Goal: Task Accomplishment & Management: Use online tool/utility

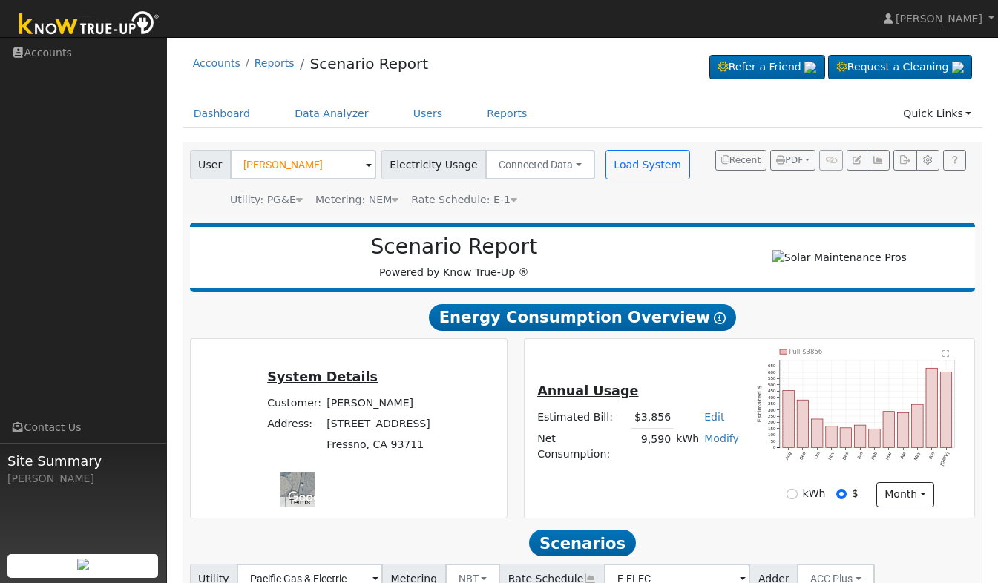
click at [102, 32] on img at bounding box center [89, 24] width 156 height 33
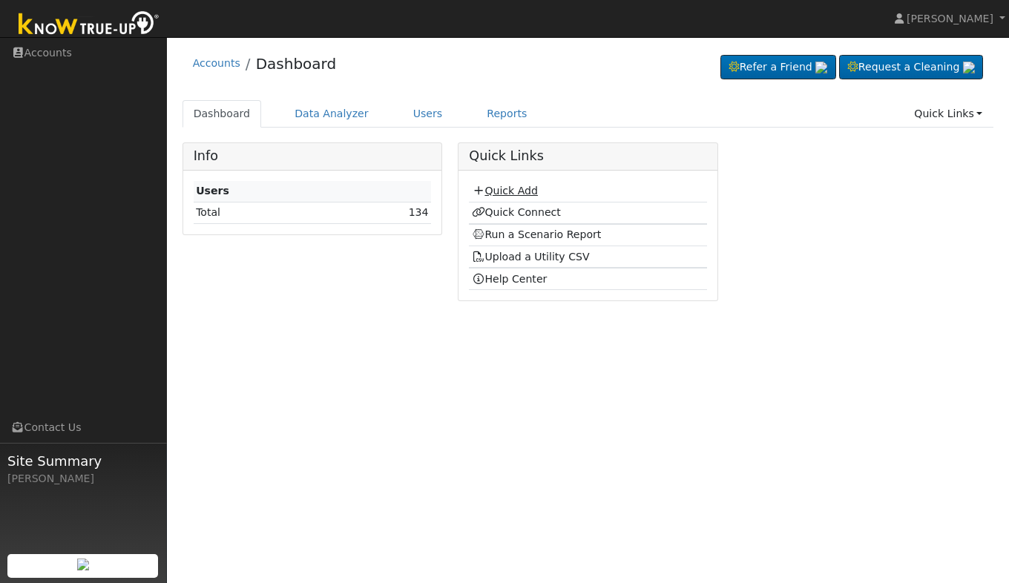
click at [516, 189] on link "Quick Add" at bounding box center [505, 191] width 66 height 12
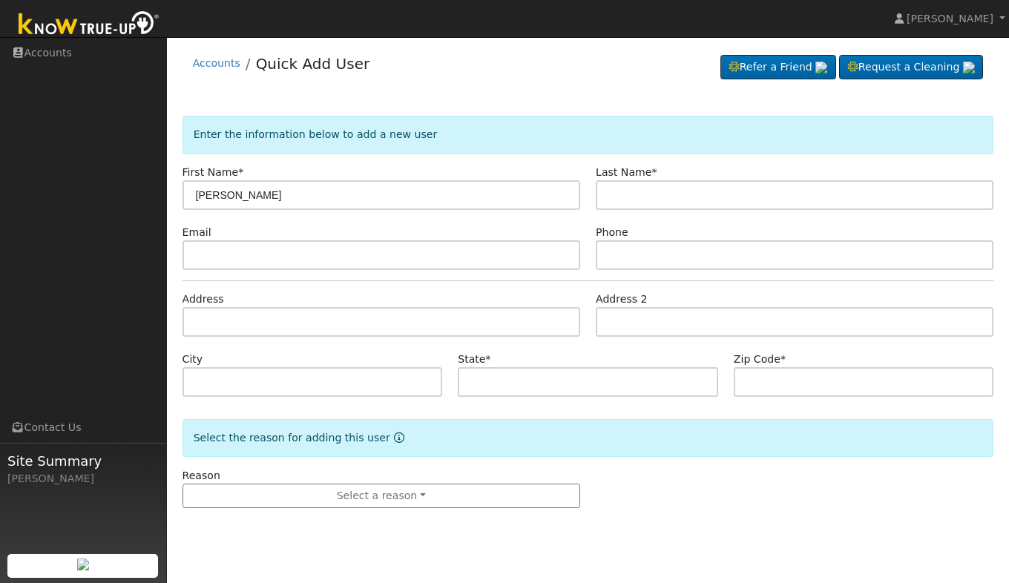
type input "[PERSON_NAME]"
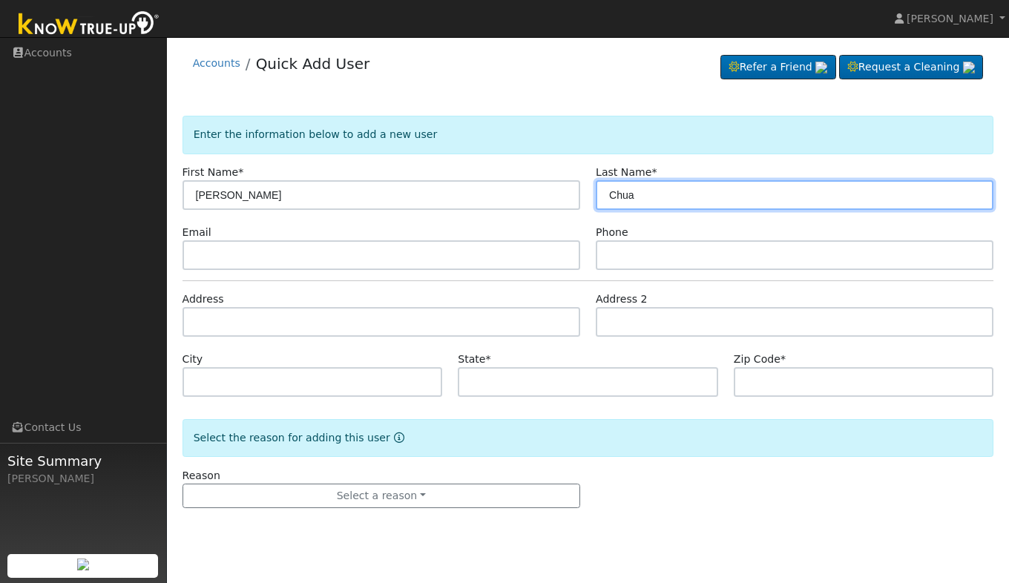
type input "Chua"
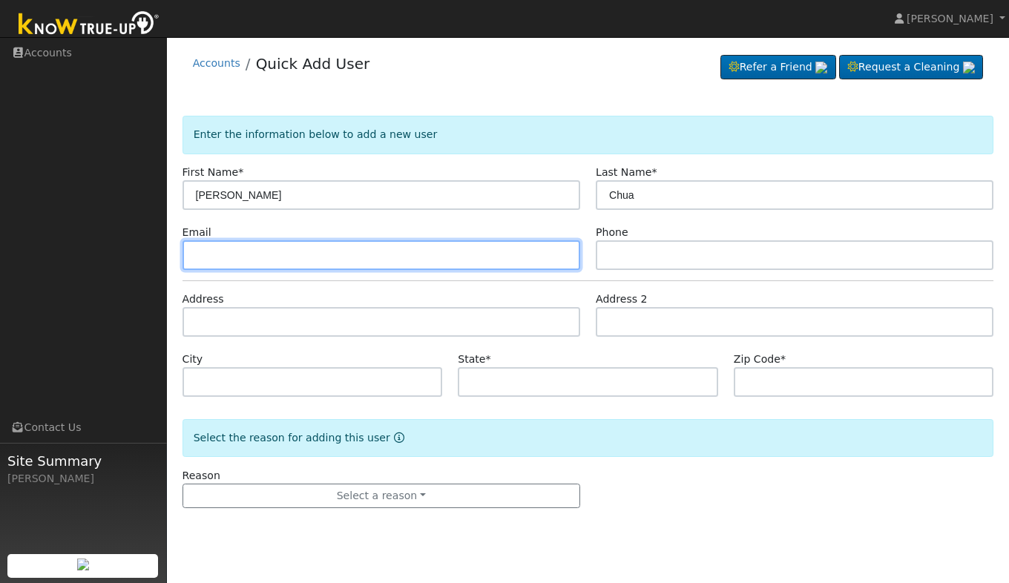
click at [328, 254] on input "text" at bounding box center [381, 255] width 398 height 30
type input "[EMAIL_ADDRESS][DOMAIN_NAME]"
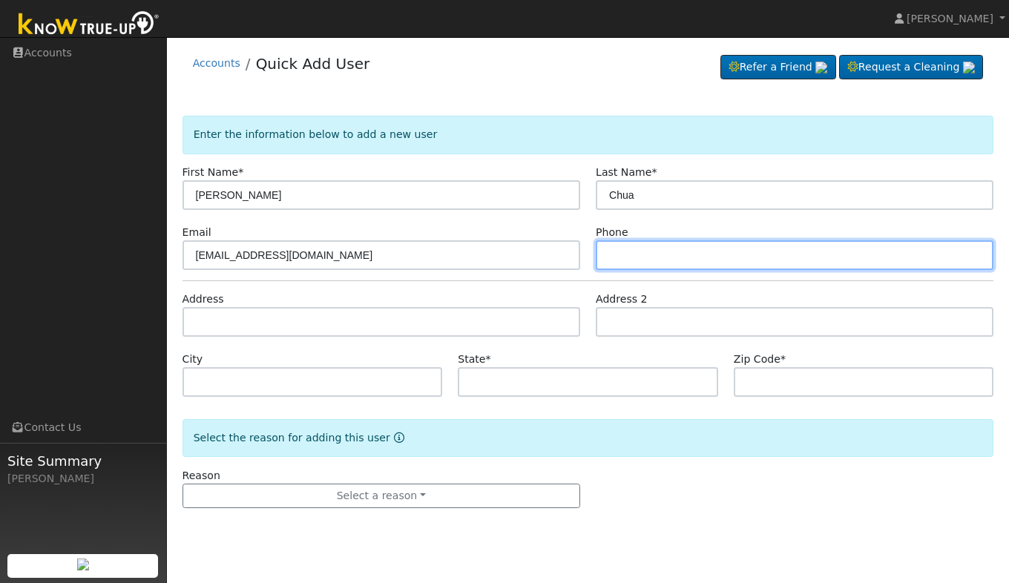
click at [633, 246] on input "text" at bounding box center [795, 255] width 398 height 30
type input "8184506638"
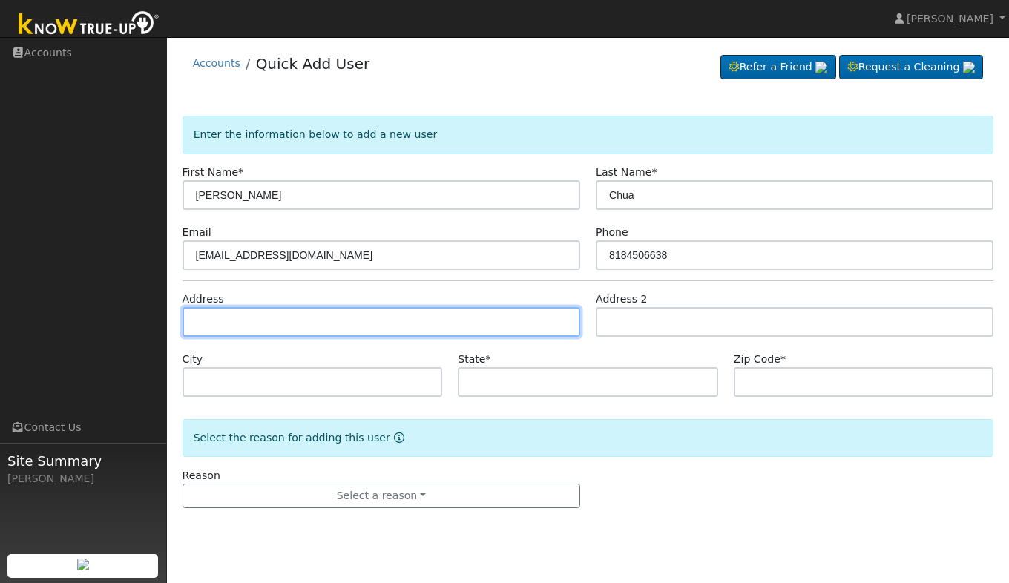
click at [448, 322] on input "text" at bounding box center [381, 322] width 398 height 30
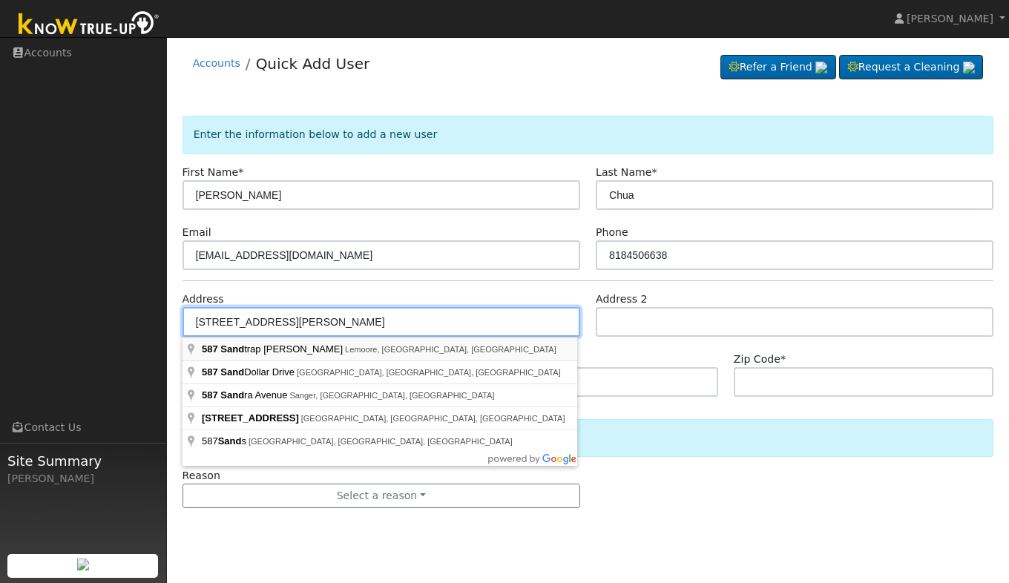
type input "587 Sandtrap Lane"
type input "Lemoore"
type input "CA"
type input "93245"
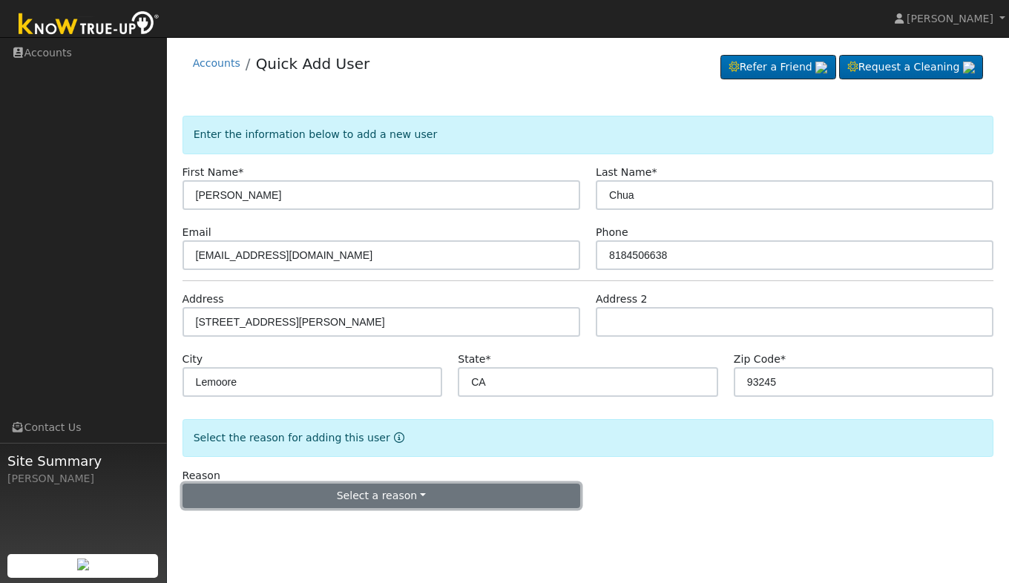
click at [291, 496] on button "Select a reason" at bounding box center [381, 496] width 398 height 25
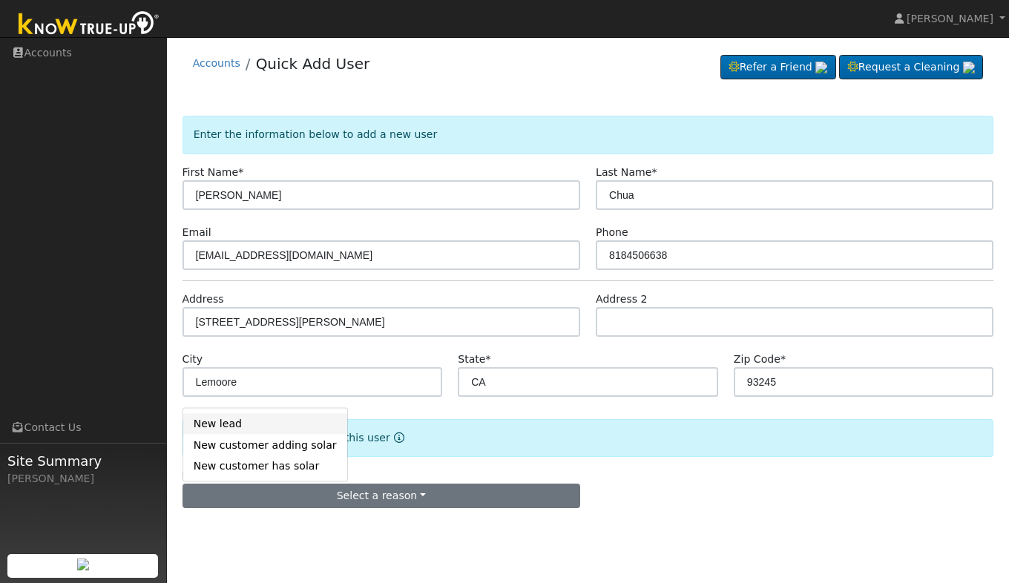
click at [243, 423] on link "New lead" at bounding box center [265, 423] width 164 height 21
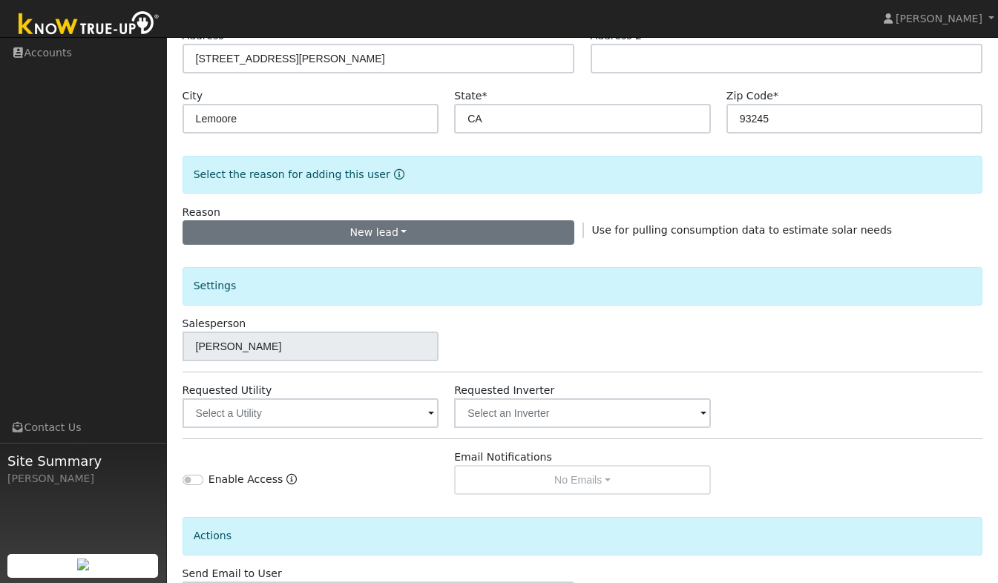
scroll to position [375, 0]
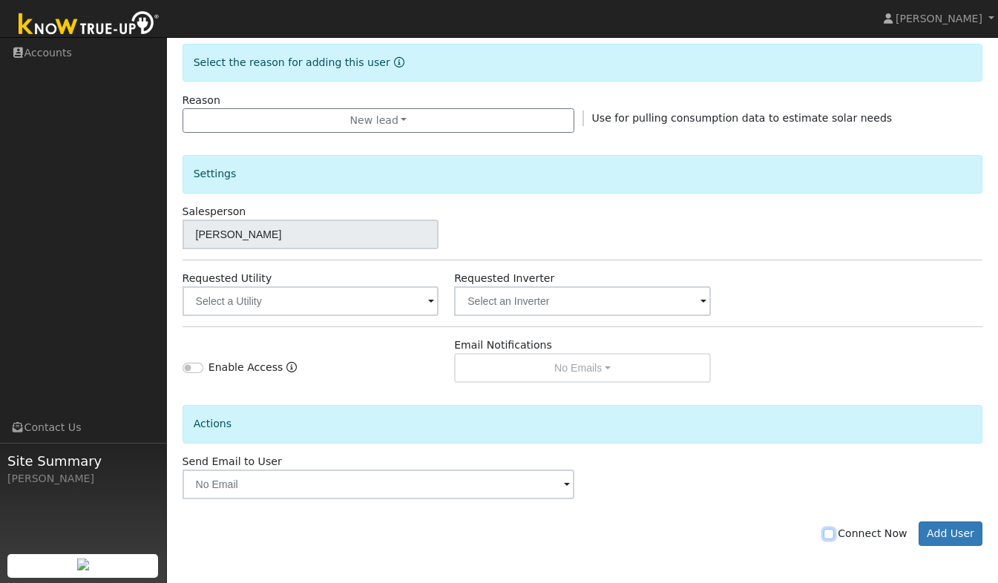
click at [834, 533] on input "Connect Now" at bounding box center [828, 534] width 10 height 10
checkbox input "true"
click at [947, 536] on button "Add User" at bounding box center [950, 533] width 65 height 25
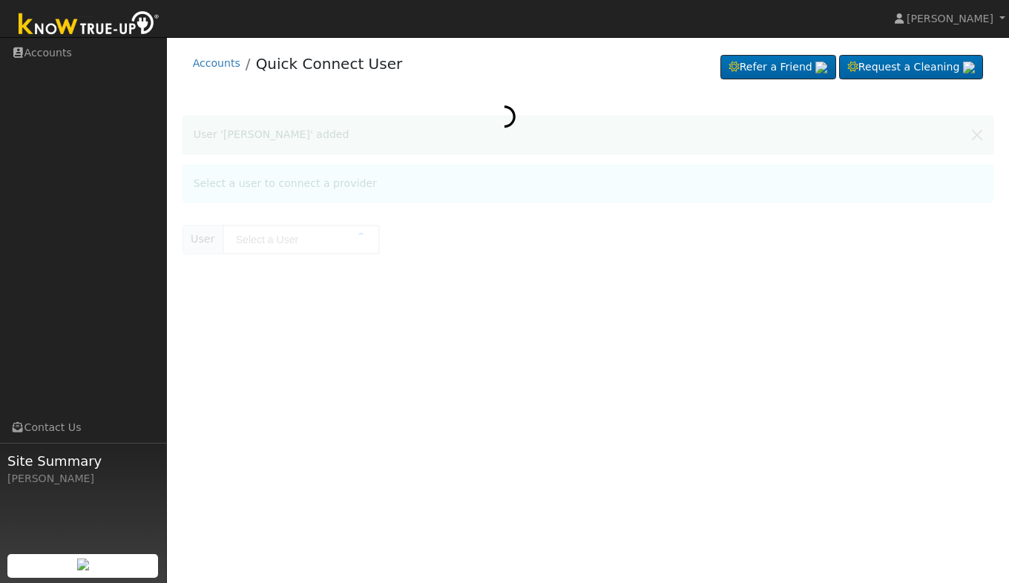
type input "[PERSON_NAME]"
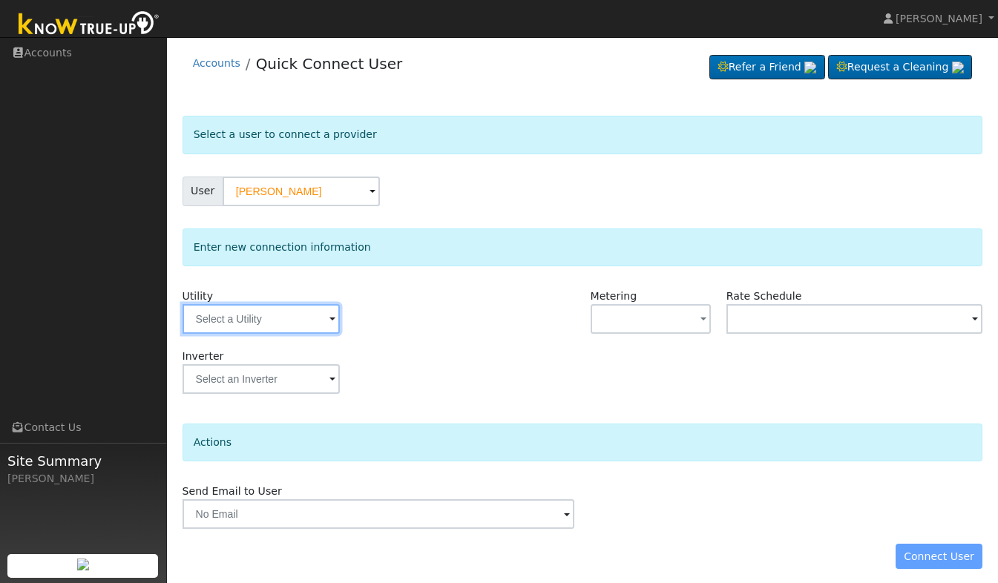
click at [271, 325] on input "text" at bounding box center [260, 319] width 157 height 30
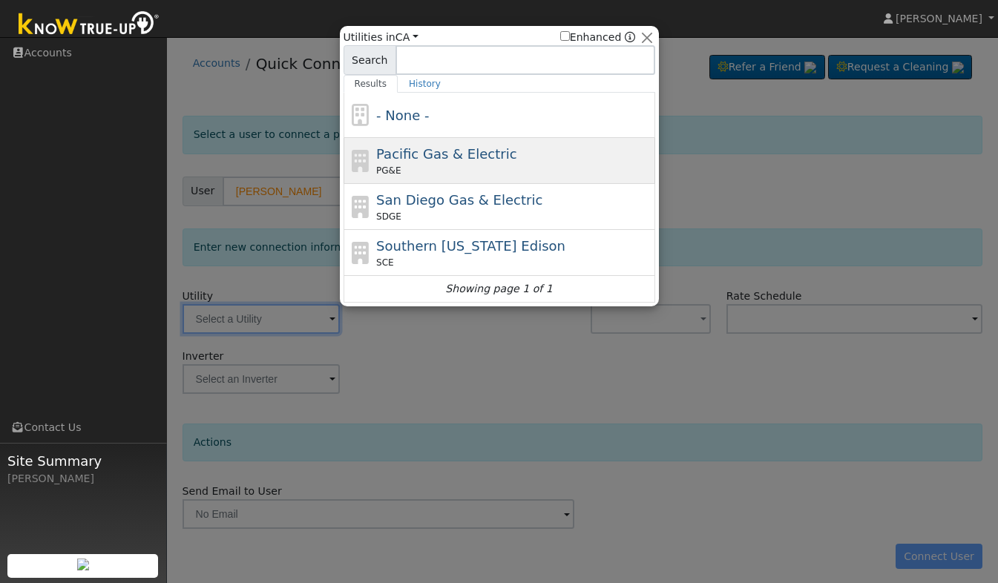
click at [440, 156] on span "Pacific Gas & Electric" at bounding box center [446, 154] width 140 height 16
type input "PG&E"
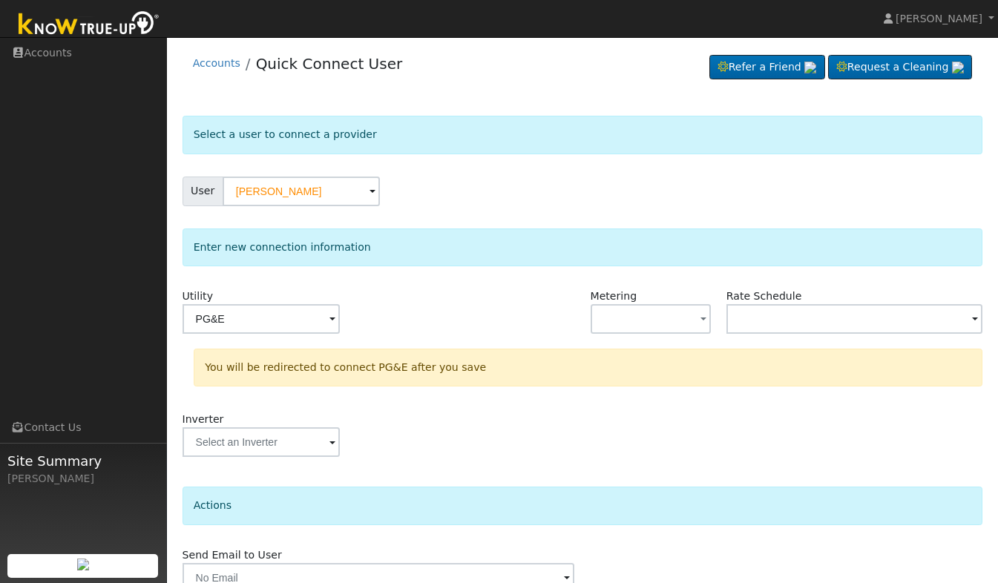
click at [0, 0] on div "Utility PG&E Metering - None - NEM NBT Rate Schedule You will be redirected to …" at bounding box center [0, 0] width 0 height 0
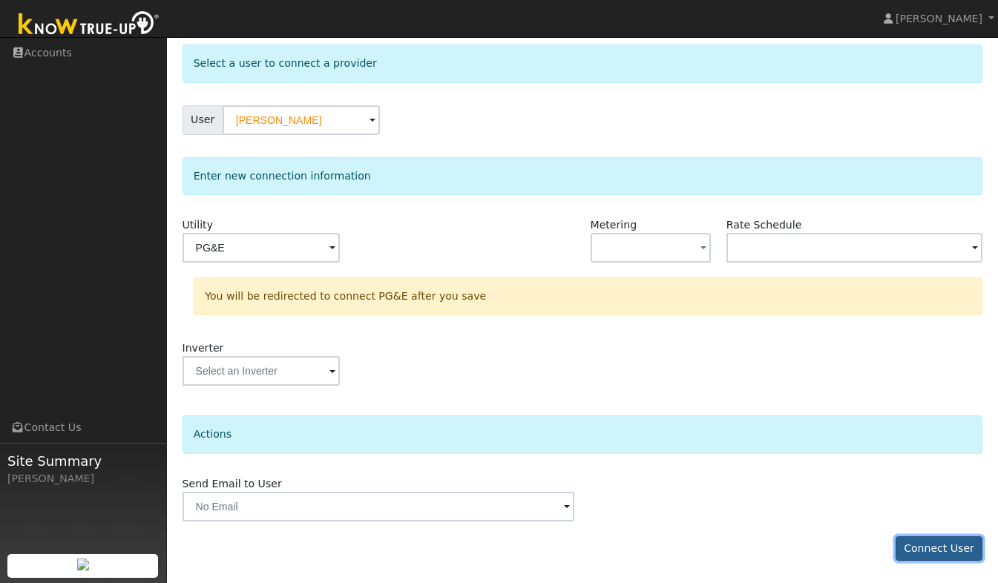
click at [942, 542] on button "Connect User" at bounding box center [939, 548] width 88 height 25
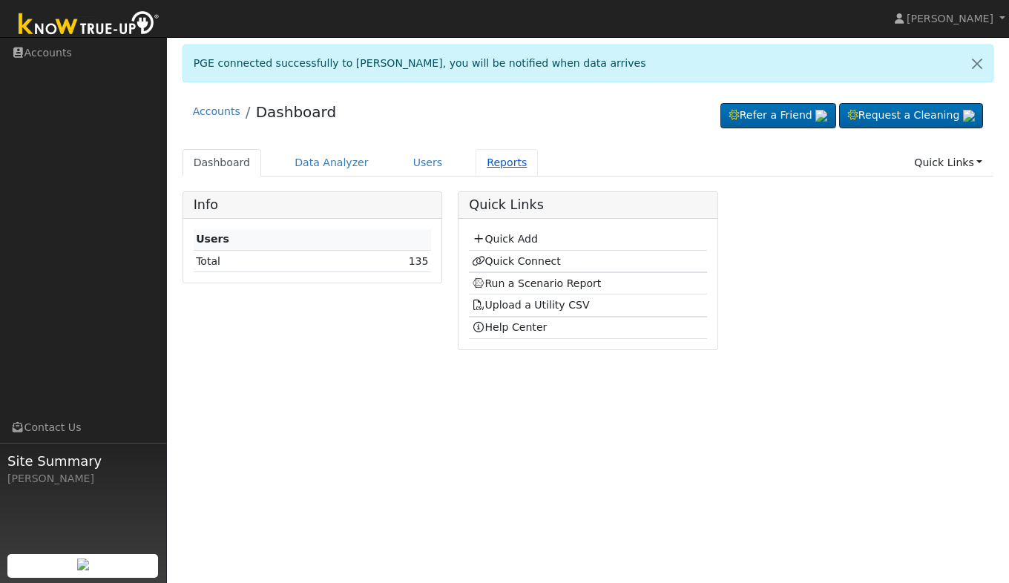
click at [488, 161] on link "Reports" at bounding box center [506, 162] width 62 height 27
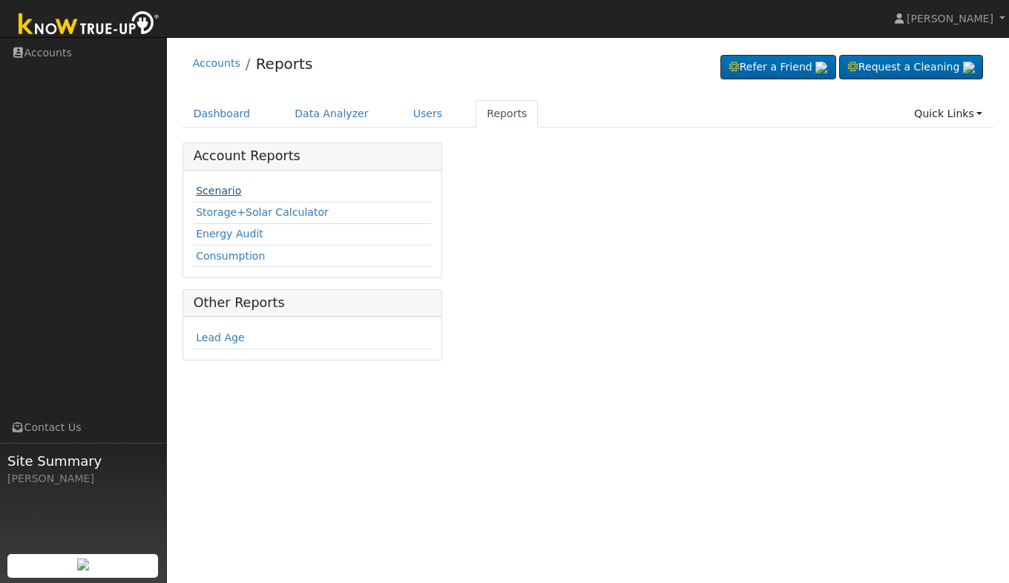
click at [220, 191] on link "Scenario" at bounding box center [218, 191] width 45 height 12
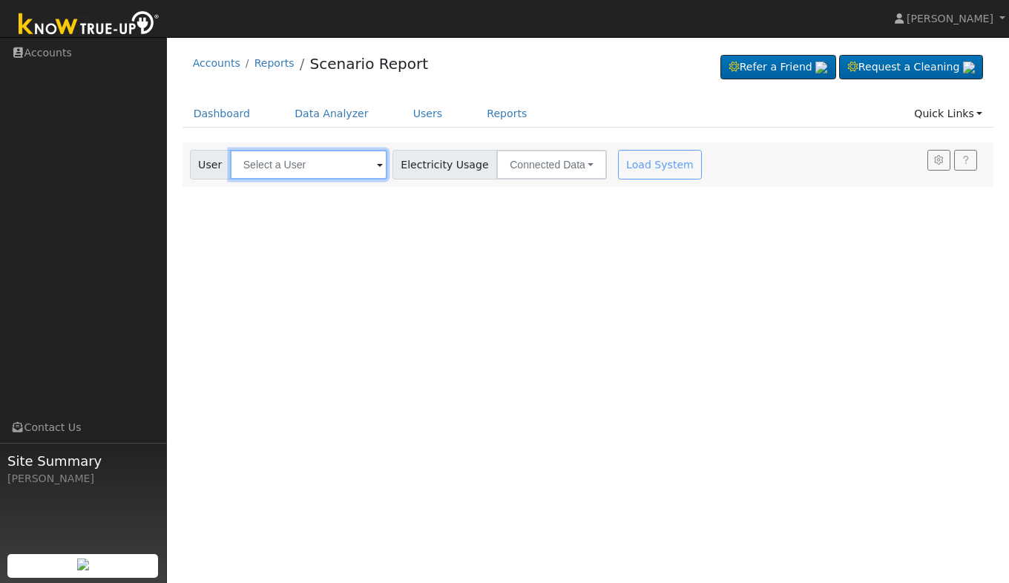
click at [302, 165] on input "text" at bounding box center [308, 165] width 157 height 30
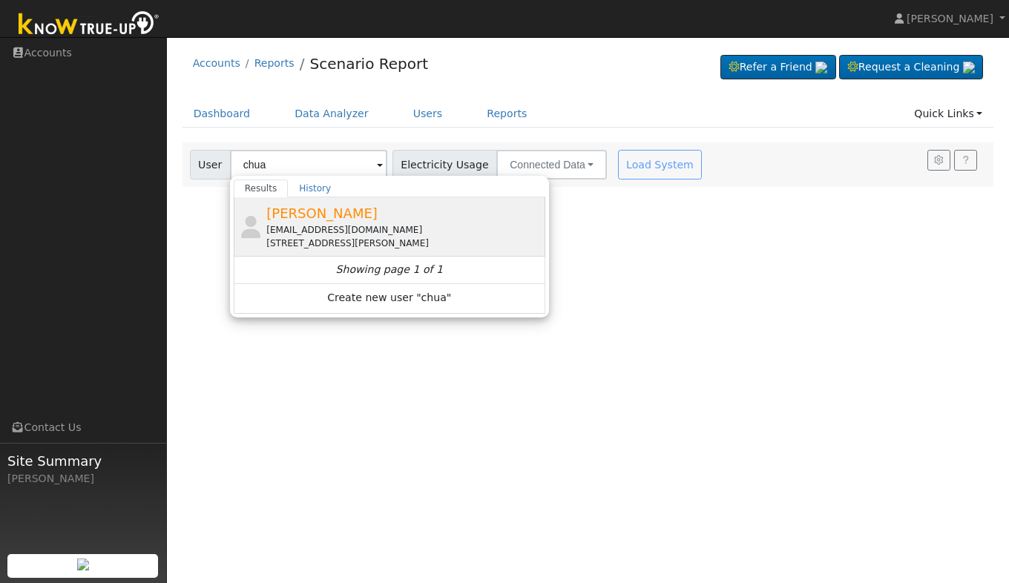
click at [284, 210] on span "Stephanie Chua" at bounding box center [321, 213] width 111 height 16
type input "Stephanie Chua"
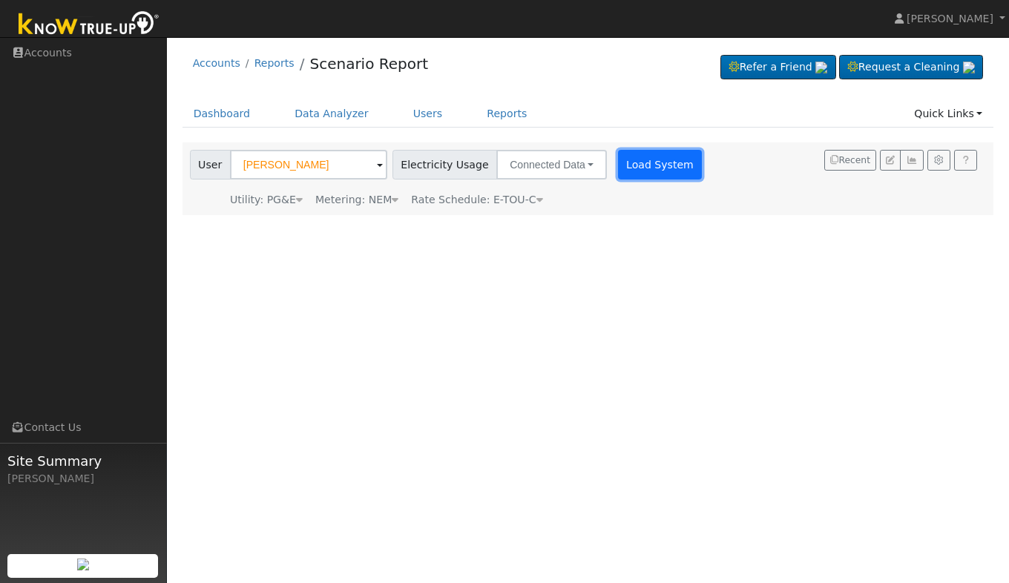
click at [618, 164] on button "Load System" at bounding box center [660, 165] width 85 height 30
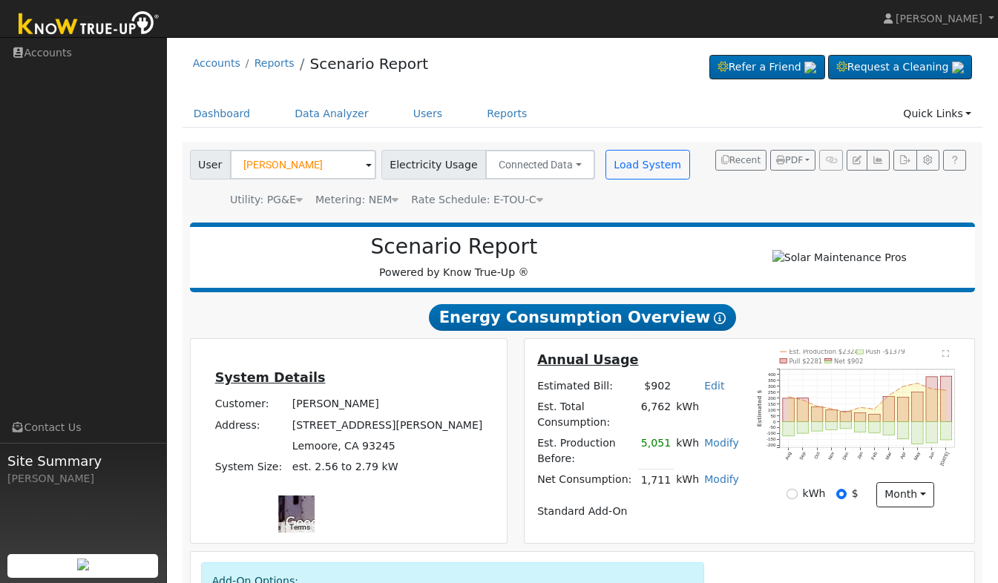
click at [670, 278] on div "Scenario Report Powered by Know True-Up ®" at bounding box center [454, 257] width 514 height 46
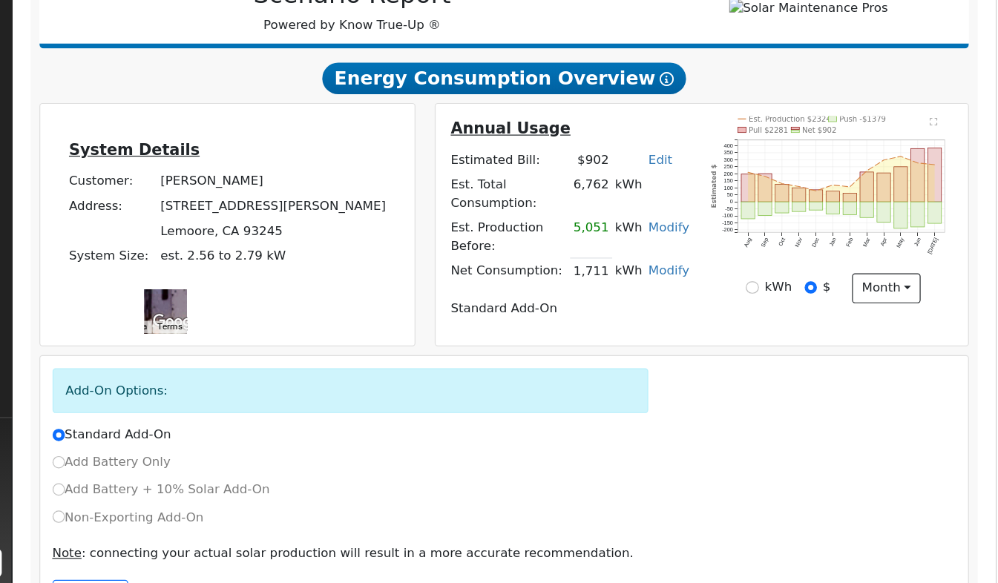
scroll to position [165, 0]
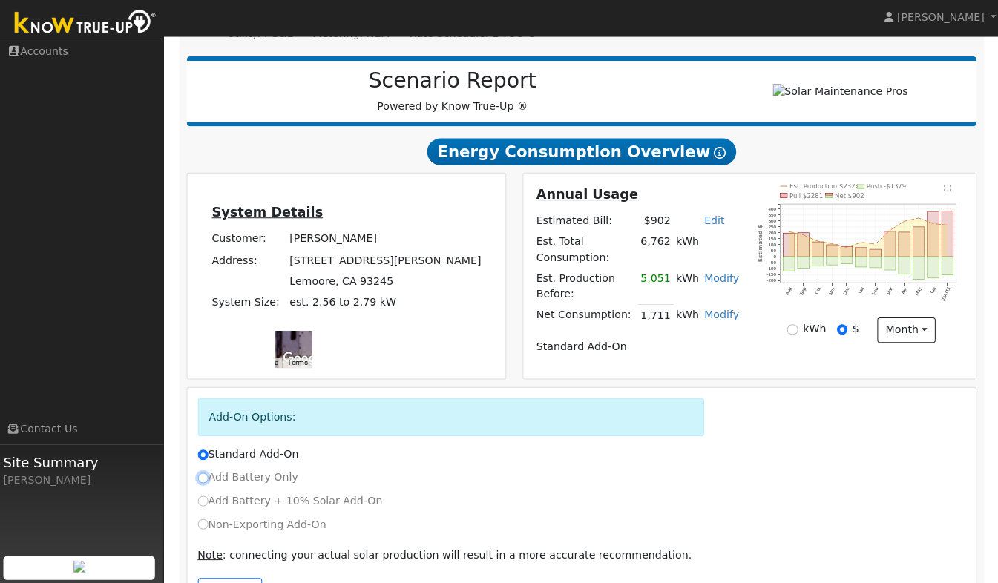
click at [205, 471] on input "Add Battery Only" at bounding box center [206, 476] width 10 height 10
radio input "true"
radio input "false"
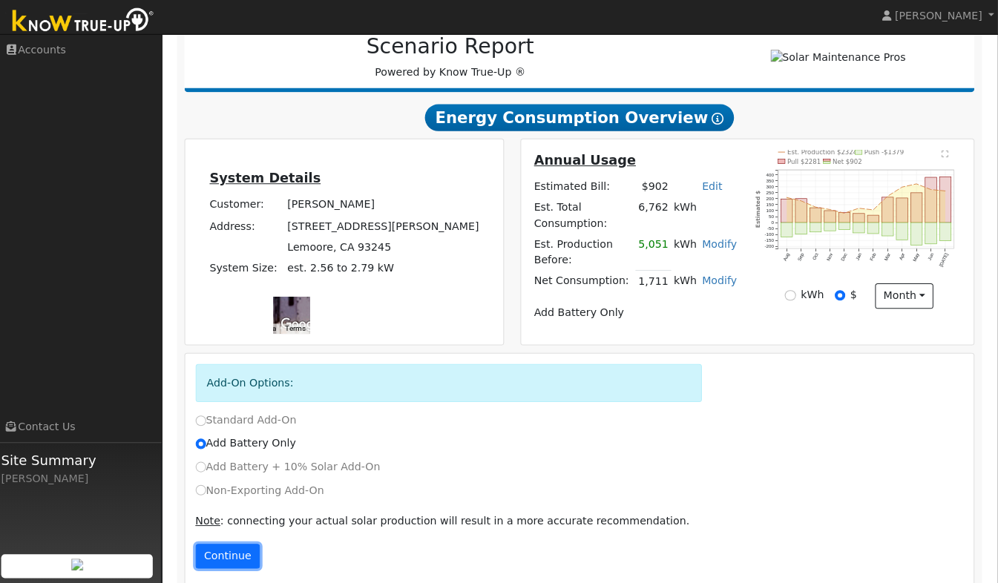
click at [238, 544] on button "Continue" at bounding box center [233, 556] width 64 height 25
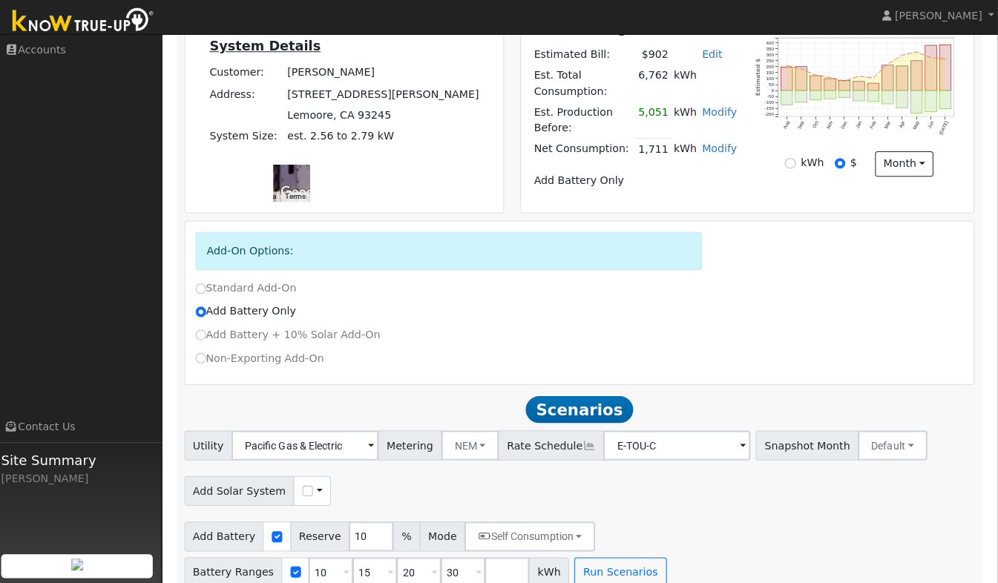
scroll to position [329, 0]
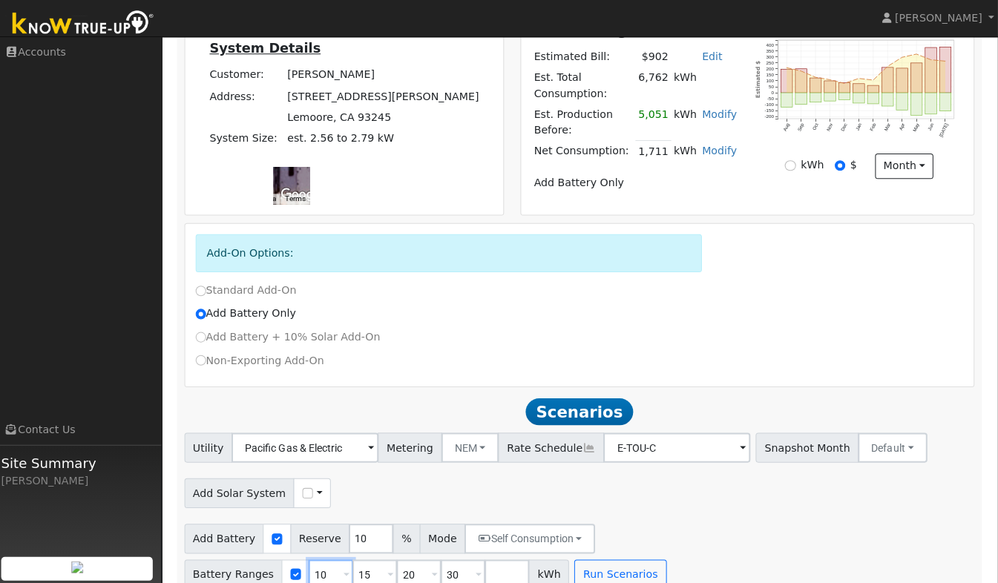
click at [358, 557] on input "10" at bounding box center [335, 572] width 45 height 30
type input "0"
click at [401, 557] on input "15" at bounding box center [379, 572] width 45 height 30
type input "10"
click at [794, 557] on div "Add Battery Reserve 10 % Mode Self Consumption Self Consumption Peak Savings Ba…" at bounding box center [582, 551] width 791 height 70
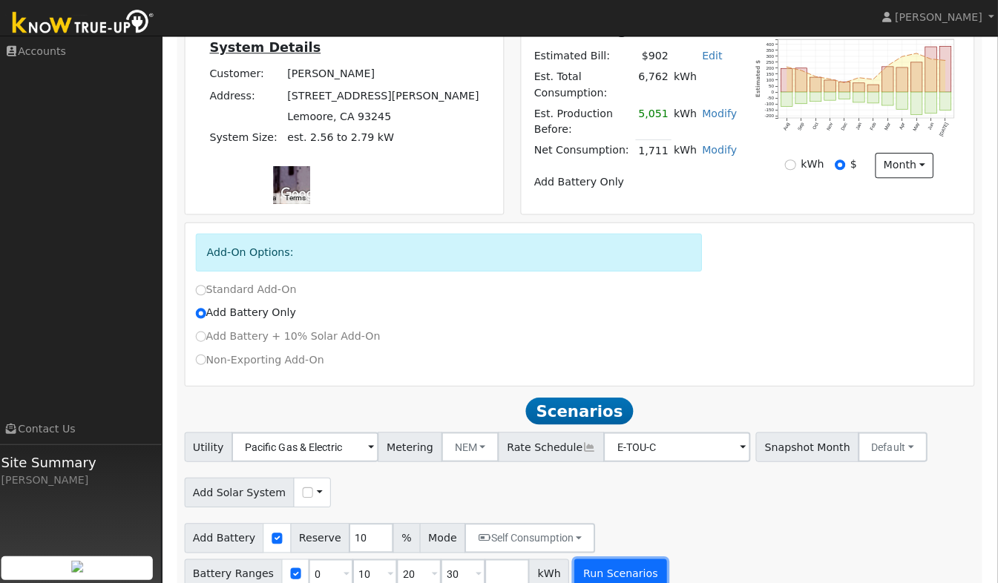
click at [577, 557] on button "Run Scenarios" at bounding box center [622, 572] width 91 height 30
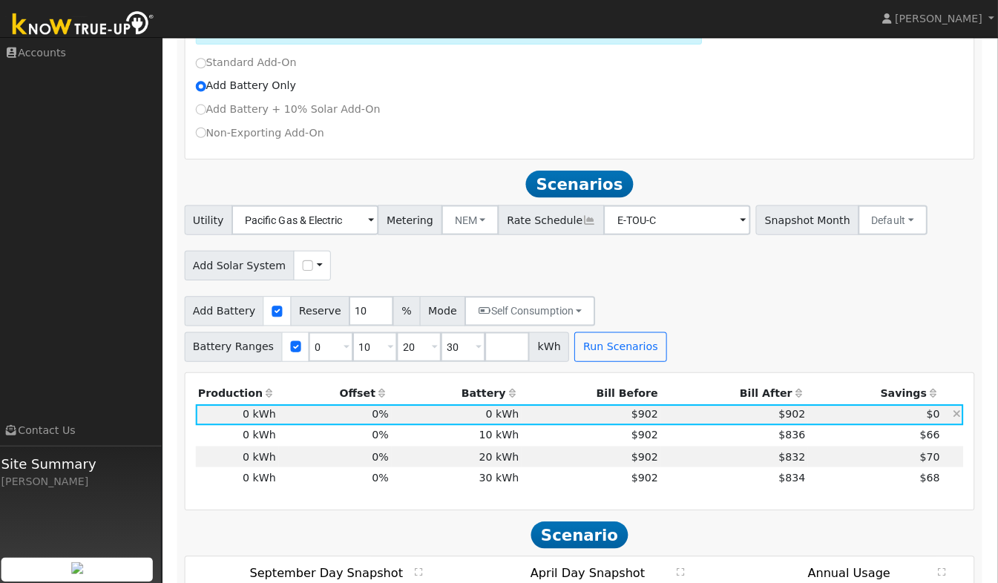
scroll to position [527, 0]
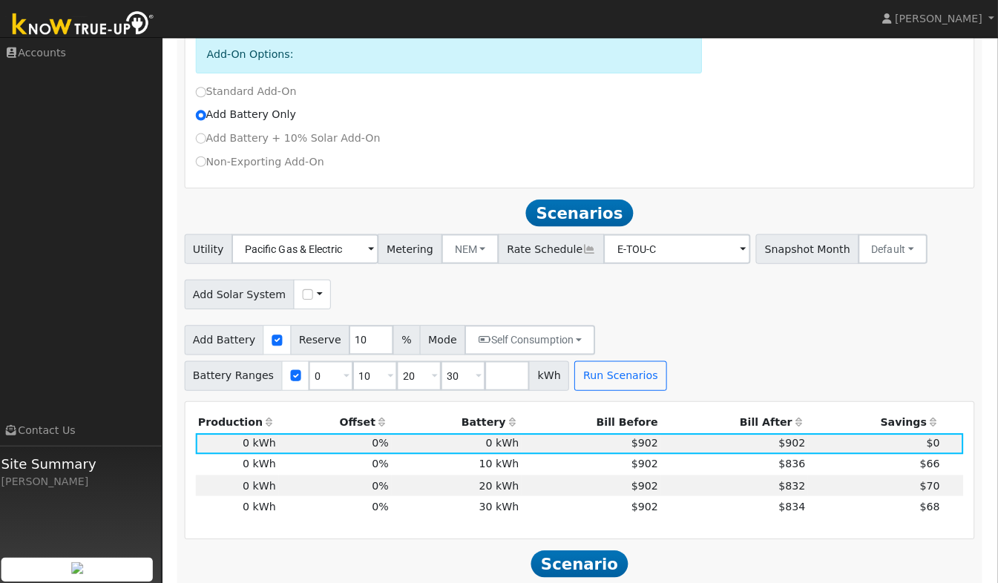
click at [258, 277] on span "Add Solar System" at bounding box center [245, 292] width 110 height 30
click at [307, 287] on input "checkbox" at bounding box center [312, 292] width 10 height 10
checkbox input "true"
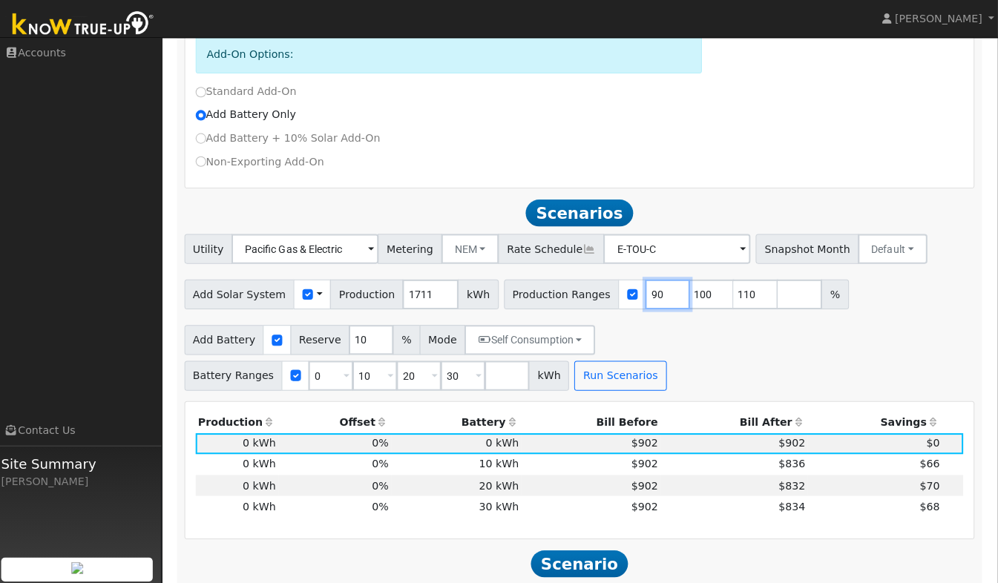
click at [648, 277] on input "90" at bounding box center [670, 292] width 45 height 30
type input "100"
type input "110"
type input "100"
click at [691, 277] on input "110" at bounding box center [713, 292] width 45 height 30
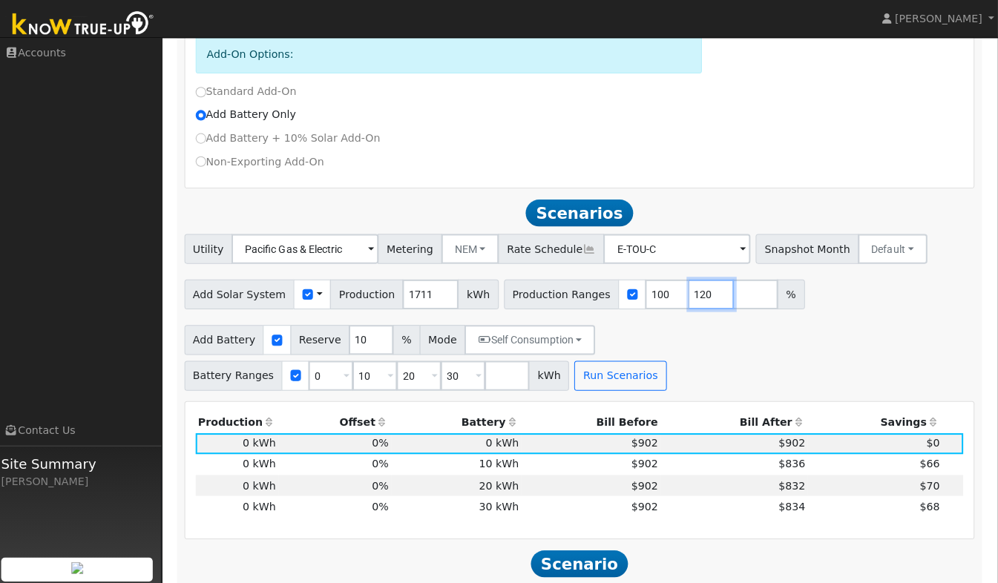
type input "120"
click at [825, 272] on div "Add Solar System Use CSV Data Production 1711 kWh Production Ranges 100 120 %" at bounding box center [582, 289] width 791 height 35
click at [307, 287] on input "checkbox" at bounding box center [312, 292] width 10 height 10
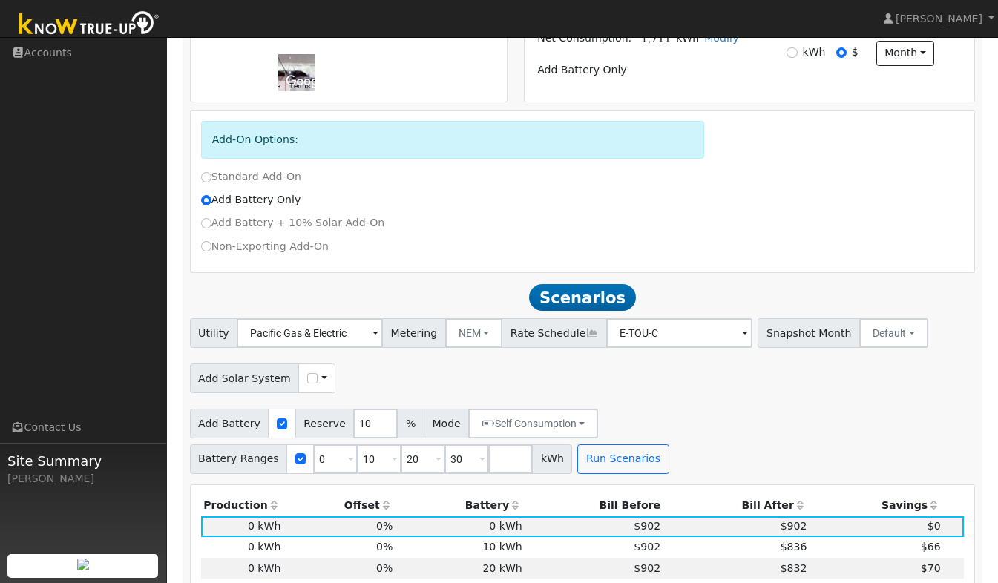
scroll to position [519, 0]
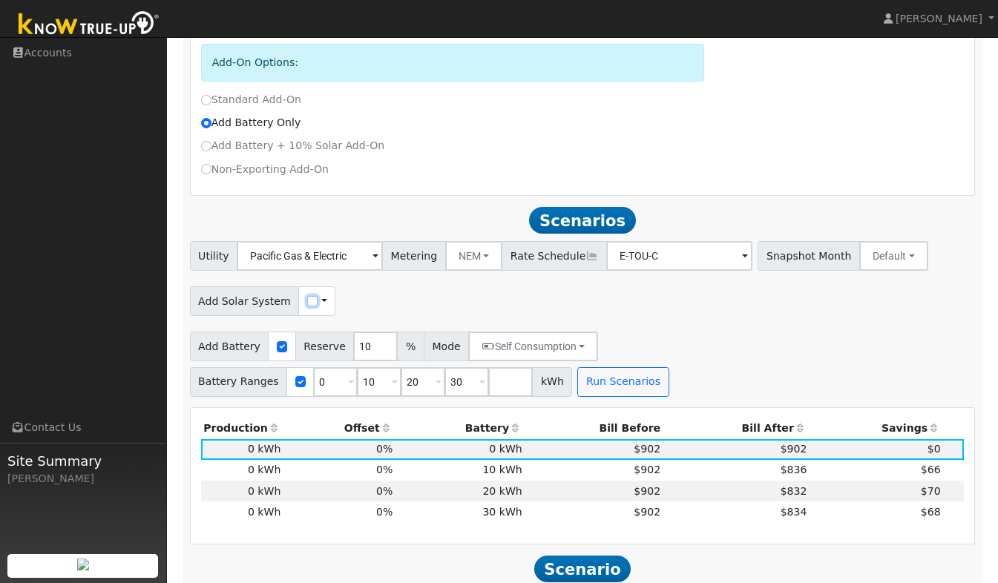
click at [307, 296] on input "checkbox" at bounding box center [312, 301] width 10 height 10
checkbox input "true"
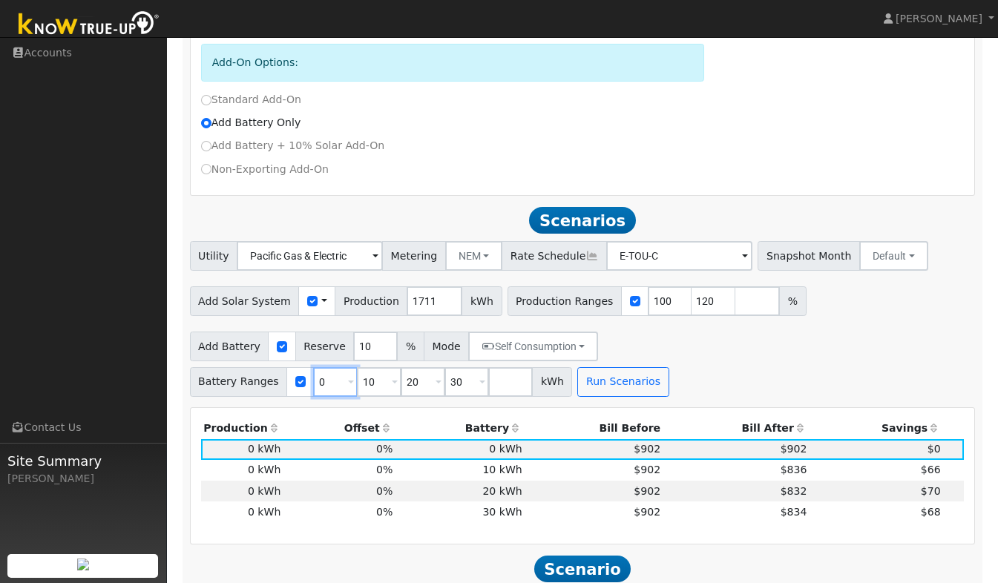
click at [358, 367] on input "0" at bounding box center [335, 382] width 45 height 30
type input "10"
type input "20"
type input "30"
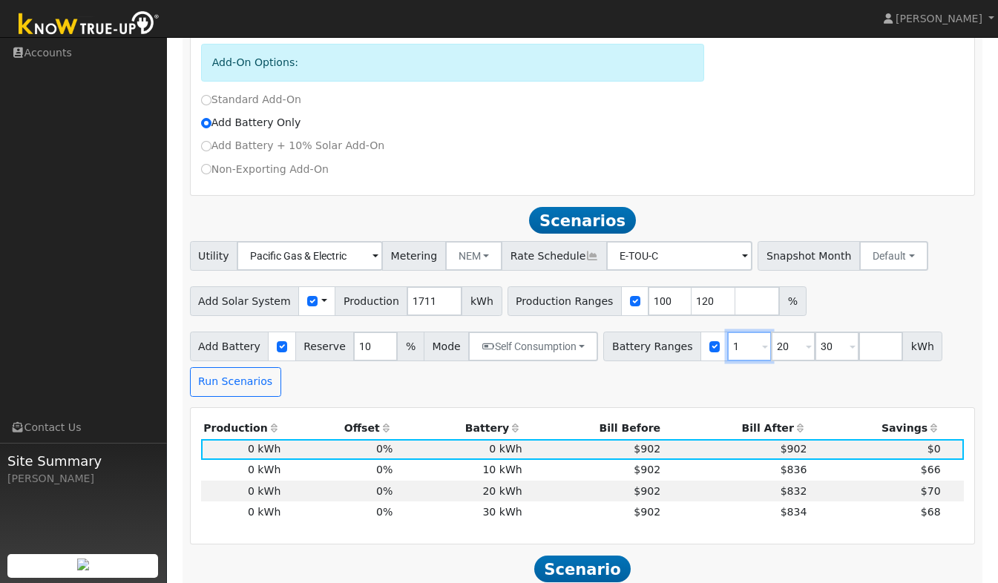
type input "20"
type input "30"
type input "20"
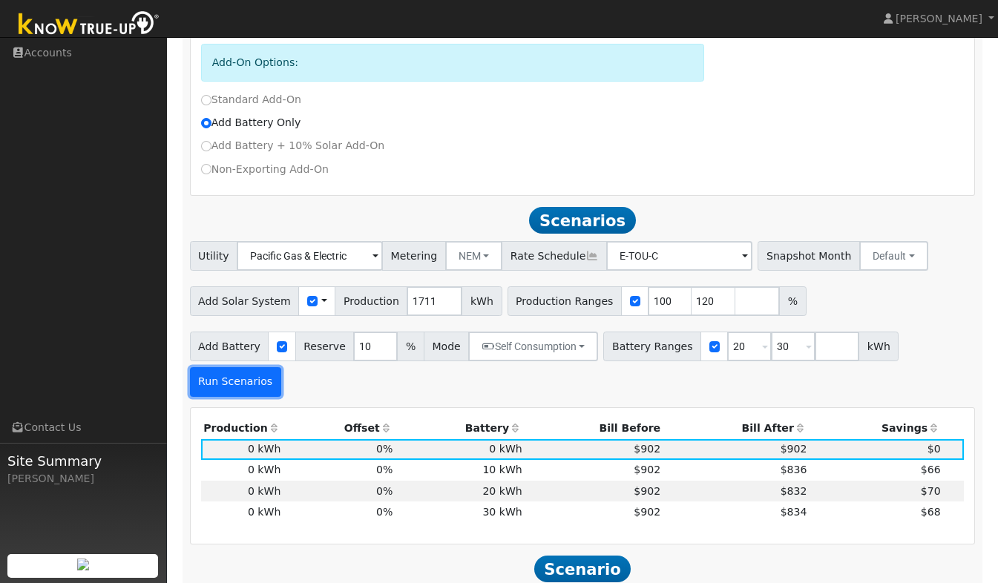
click at [281, 367] on button "Run Scenarios" at bounding box center [235, 382] width 91 height 30
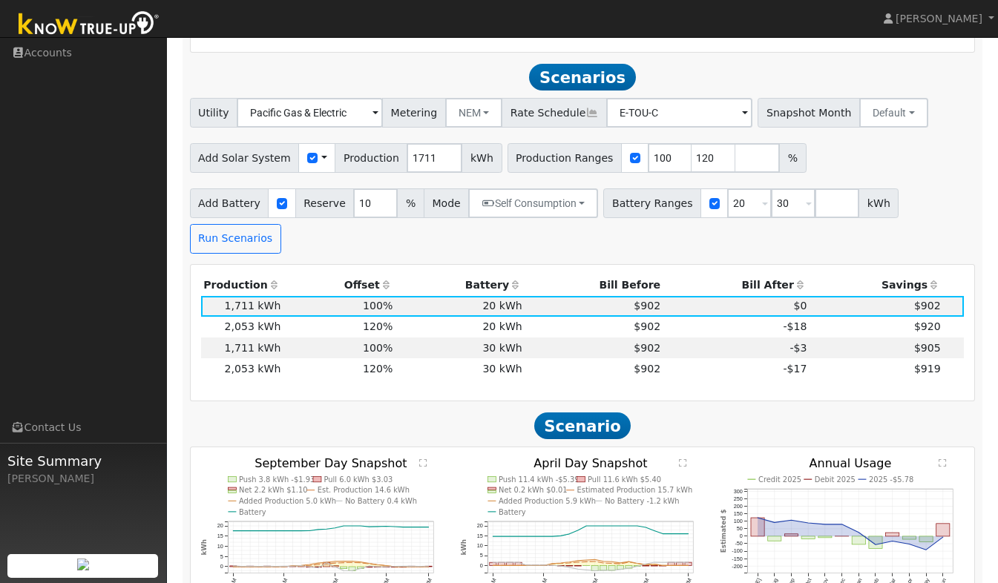
scroll to position [0, 0]
